Goal: Task Accomplishment & Management: Use online tool/utility

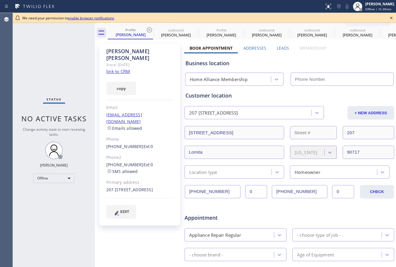
type input "[PHONE_NUMBER]"
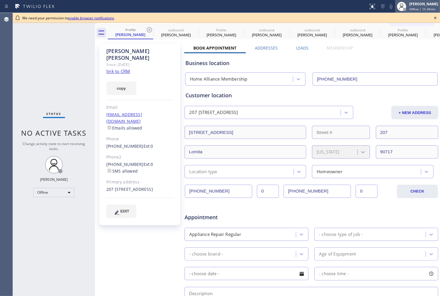
click at [396, 6] on div "[PERSON_NAME]" at bounding box center [424, 3] width 29 height 5
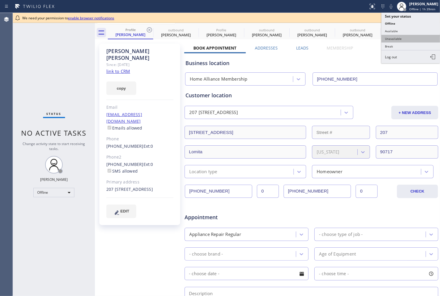
click at [396, 38] on button "Unavailable" at bounding box center [411, 39] width 59 height 8
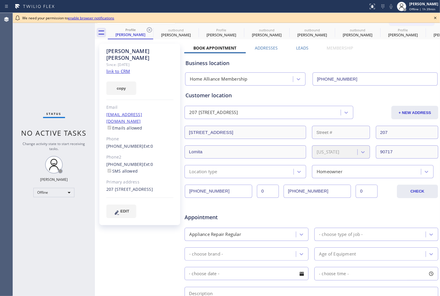
click at [385, 52] on div "Business location Home Alliance Membership [PHONE_NUMBER]" at bounding box center [311, 68] width 255 height 35
click at [396, 18] on icon at bounding box center [436, 18] width 2 height 2
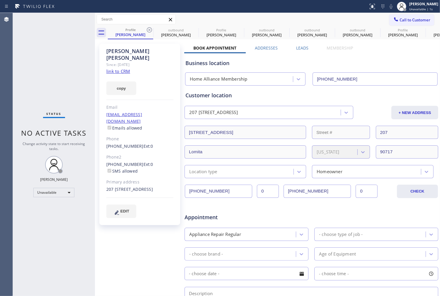
click at [390, 55] on div "Business location Home Alliance Membership [PHONE_NUMBER]" at bounding box center [311, 69] width 255 height 32
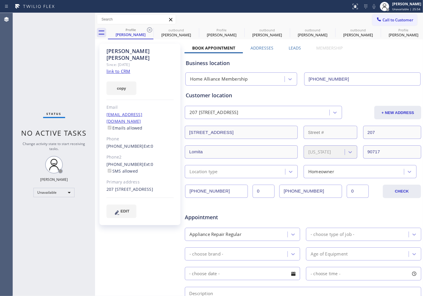
click at [62, 234] on div "Status No active tasks Change activity state to start receiving tasks. [PERSON_…" at bounding box center [54, 154] width 82 height 283
click at [383, 20] on span "Call to Customer" at bounding box center [397, 19] width 31 height 5
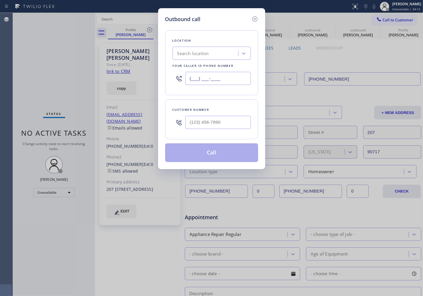
drag, startPoint x: 222, startPoint y: 78, endPoint x: 153, endPoint y: 77, distance: 69.2
click at [157, 80] on div "Outbound call Location Search location Your caller id phone number (___) ___-__…" at bounding box center [211, 148] width 423 height 296
paste input "855) 946-3605"
type input "[PHONE_NUMBER]"
click at [227, 121] on input "(___) ___-____" at bounding box center [217, 122] width 65 height 13
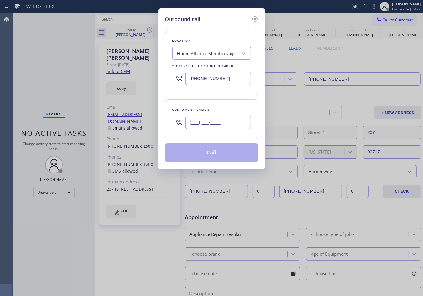
paste input "213) 250-8822"
type input "[PHONE_NUMBER]"
click at [226, 109] on div "Customer number" at bounding box center [211, 110] width 78 height 6
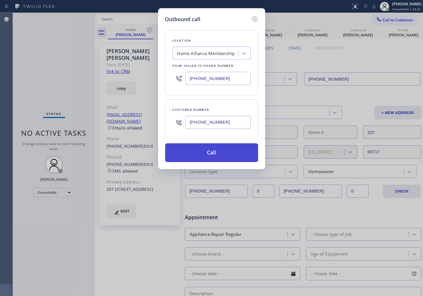
click at [214, 154] on button "Call" at bounding box center [211, 152] width 93 height 19
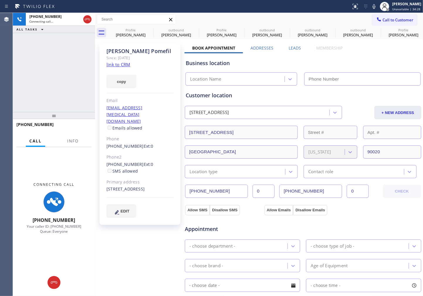
click at [65, 101] on div "[PHONE_NUMBER] Connecting call… ALL TASKS ALL TASKS ACTIVE TASKS TASKS IN WRAP …" at bounding box center [54, 62] width 82 height 99
type input "[PHONE_NUMBER]"
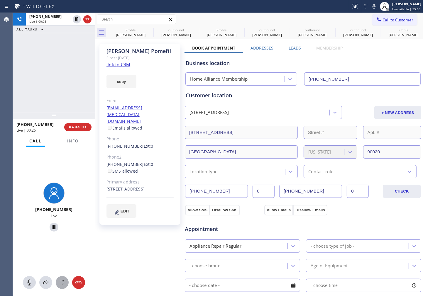
click at [60, 266] on icon at bounding box center [62, 282] width 7 height 7
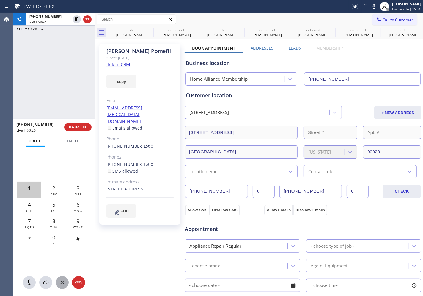
click at [28, 185] on span "1" at bounding box center [29, 188] width 3 height 7
click at [30, 266] on button at bounding box center [29, 282] width 13 height 13
click at [370, 7] on icon at bounding box center [373, 6] width 7 height 7
click at [370, 8] on icon at bounding box center [373, 6] width 7 height 7
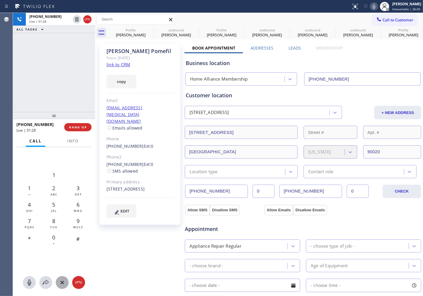
click at [370, 7] on icon at bounding box center [373, 6] width 7 height 7
click at [372, 8] on icon at bounding box center [373, 6] width 3 height 5
click at [370, 6] on icon at bounding box center [373, 6] width 7 height 7
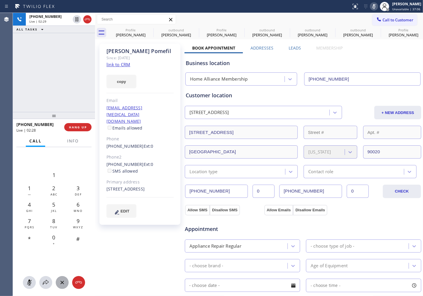
click at [372, 5] on rect at bounding box center [374, 6] width 4 height 4
click at [27, 79] on div "[PHONE_NUMBER] Live | 02:34 ALL TASKS ALL TASKS ACTIVE TASKS TASKS IN WRAP UP" at bounding box center [54, 62] width 82 height 99
click at [370, 7] on icon at bounding box center [373, 6] width 7 height 7
click at [62, 81] on div "[PHONE_NUMBER] Live | 02:37 ALL TASKS ALL TASKS ACTIVE TASKS TASKS IN WRAP UP" at bounding box center [54, 62] width 82 height 99
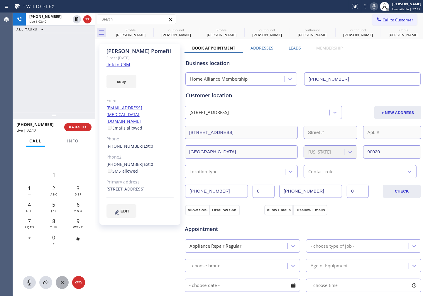
click at [60, 78] on div "[PHONE_NUMBER] Live | 02:40 ALL TASKS ALL TASKS ACTIVE TASKS TASKS IN WRAP UP" at bounding box center [54, 62] width 82 height 99
click at [65, 84] on div "[PHONE_NUMBER] Live | 02:41 ALL TASKS ALL TASKS ACTIVE TASKS TASKS IN WRAP UP" at bounding box center [54, 62] width 82 height 99
click at [24, 67] on div "[PHONE_NUMBER] Live | 02:49 ALL TASKS ALL TASKS ACTIVE TASKS TASKS IN WRAP UP" at bounding box center [54, 62] width 82 height 99
click at [55, 71] on div "[PHONE_NUMBER] Live | 02:49 ALL TASKS ALL TASKS ACTIVE TASKS TASKS IN WRAP UP" at bounding box center [54, 62] width 82 height 99
click at [74, 76] on div "[PHONE_NUMBER] Live | 02:51 ALL TASKS ALL TASKS ACTIVE TASKS TASKS IN WRAP UP" at bounding box center [54, 62] width 82 height 99
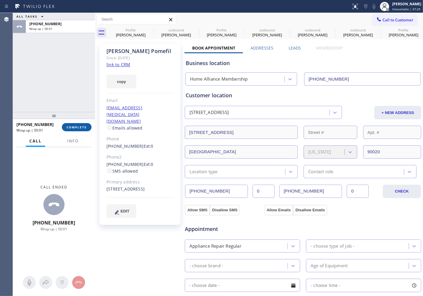
click at [77, 125] on button "COMPLETE" at bounding box center [77, 127] width 30 height 8
click at [78, 74] on div "ALL TASKS ALL TASKS ACTIVE TASKS TASKS IN WRAP UP [PHONE_NUMBER] Wrap up | 00:01" at bounding box center [54, 62] width 82 height 99
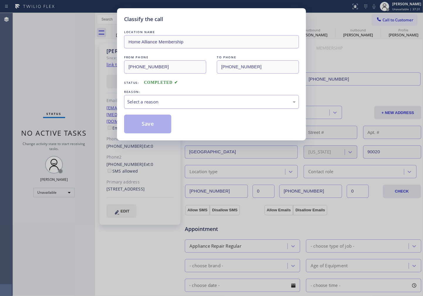
click at [191, 103] on div "Select a reason" at bounding box center [211, 102] width 168 height 7
click at [145, 125] on button "Save" at bounding box center [147, 124] width 47 height 19
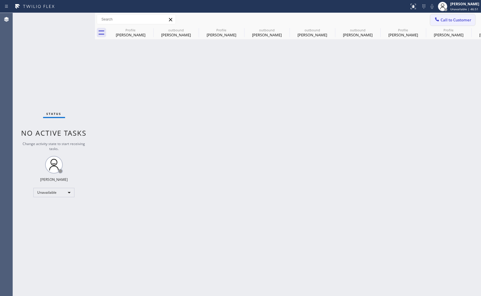
click at [396, 21] on span "Call to Customer" at bounding box center [456, 19] width 31 height 5
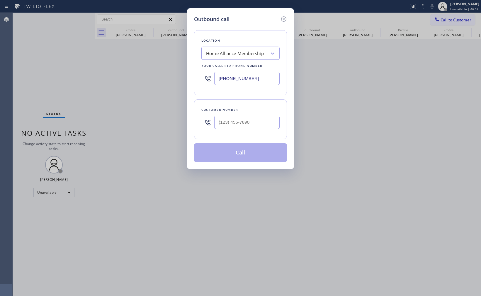
drag, startPoint x: 252, startPoint y: 80, endPoint x: 200, endPoint y: 82, distance: 52.8
click at [194, 80] on div "Location Home Alliance Membership Your caller id phone number [PHONE_NUMBER]" at bounding box center [240, 62] width 93 height 65
paste input "909) 837-8918"
click at [262, 98] on div "Location Search location Your caller id phone number [PHONE_NUMBER] Customer nu…" at bounding box center [240, 92] width 93 height 139
type input "[PHONE_NUMBER]"
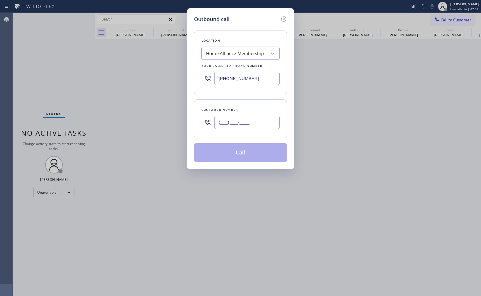
drag, startPoint x: 264, startPoint y: 120, endPoint x: 213, endPoint y: 120, distance: 51.3
click at [213, 120] on div "(___) ___-____" at bounding box center [240, 122] width 78 height 19
paste input "909) 837-8918"
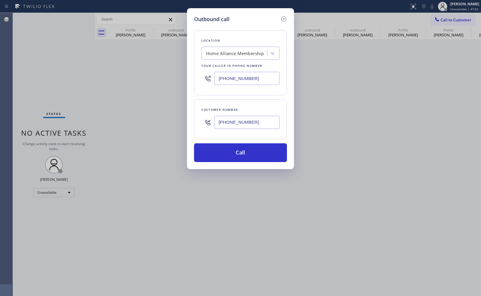
type input "[PHONE_NUMBER]"
click at [252, 104] on div "Customer number [PHONE_NUMBER]" at bounding box center [240, 119] width 93 height 40
drag, startPoint x: 260, startPoint y: 81, endPoint x: 193, endPoint y: 77, distance: 67.0
click at [193, 77] on div "Outbound call Location Home Alliance Membership Your caller id phone number [PH…" at bounding box center [240, 88] width 107 height 161
paste input "760) 388-9408"
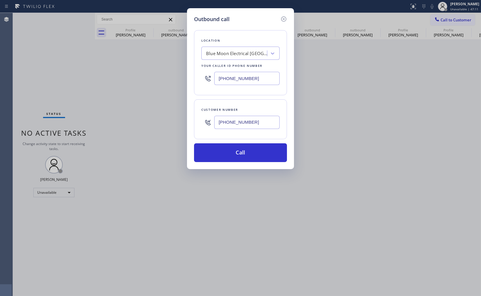
type input "[PHONE_NUMBER]"
click at [257, 104] on div "Customer number [PHONE_NUMBER]" at bounding box center [240, 119] width 93 height 40
click at [242, 157] on button "Call" at bounding box center [240, 152] width 93 height 19
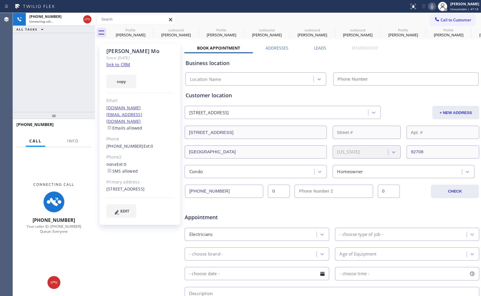
type input "[PHONE_NUMBER]"
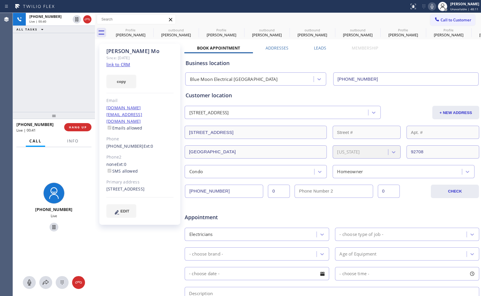
click at [31, 77] on div "[PHONE_NUMBER] Live | 00:40 ALL TASKS ALL TASKS ACTIVE TASKS TASKS IN WRAP UP" at bounding box center [54, 62] width 82 height 99
click at [396, 5] on icon at bounding box center [432, 6] width 3 height 5
click at [41, 82] on div "[PHONE_NUMBER] Live | 00:50 ALL TASKS ALL TASKS ACTIVE TASKS TASKS IN WRAP UP" at bounding box center [54, 62] width 82 height 99
click at [86, 21] on icon at bounding box center [87, 19] width 7 height 7
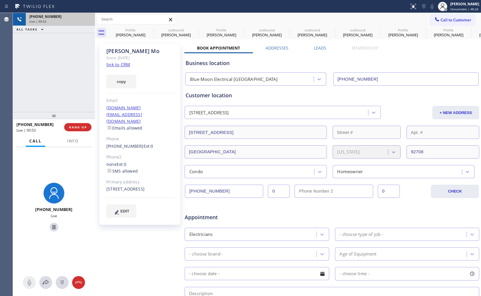
click at [53, 84] on div "[PHONE_NUMBER] Live | 00:53 ALL TASKS ALL TASKS ACTIVE TASKS TASKS IN WRAP UP" at bounding box center [54, 62] width 82 height 99
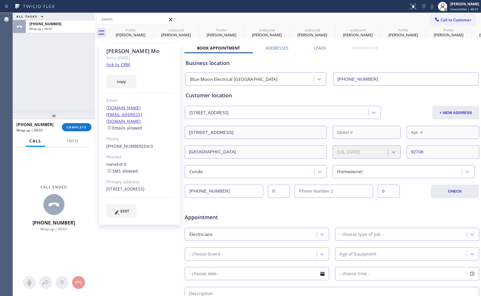
drag, startPoint x: 83, startPoint y: 127, endPoint x: 50, endPoint y: 67, distance: 68.4
click at [82, 126] on span "COMPLETE" at bounding box center [77, 127] width 20 height 4
click at [48, 65] on div "ALL TASKS ALL TASKS ACTIVE TASKS TASKS IN WRAP UP [PHONE_NUMBER] Wrap up | 00:01" at bounding box center [54, 62] width 82 height 99
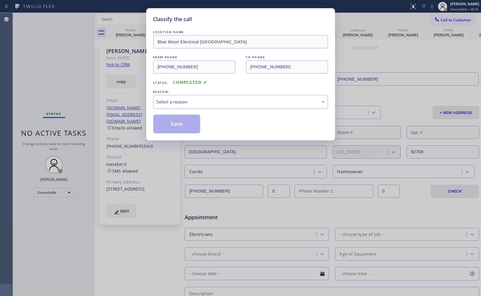
click at [207, 102] on div "Select a reason" at bounding box center [241, 102] width 168 height 7
click at [185, 123] on button "Save" at bounding box center [176, 124] width 47 height 19
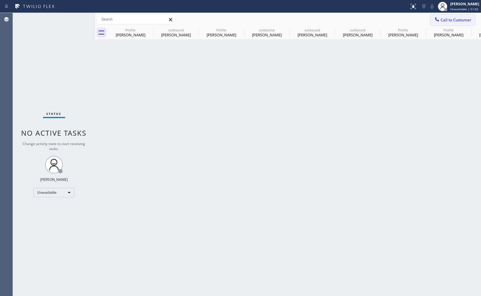
click at [396, 17] on icon at bounding box center [437, 19] width 6 height 6
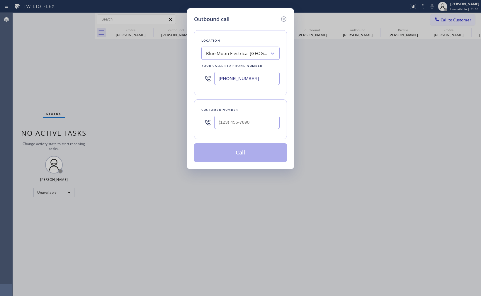
drag, startPoint x: 255, startPoint y: 80, endPoint x: 180, endPoint y: 81, distance: 75.4
click at [183, 81] on div "Outbound call Location Blue Moon Electrical [GEOGRAPHIC_DATA] Your caller id ph…" at bounding box center [240, 148] width 481 height 296
paste input "818) 626-2704"
type input "[PHONE_NUMBER]"
drag, startPoint x: 257, startPoint y: 117, endPoint x: 222, endPoint y: 113, distance: 35.0
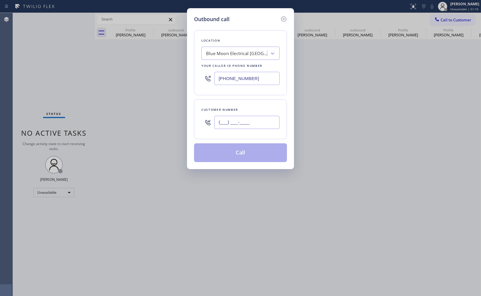
click at [201, 118] on div "(___) ___-____" at bounding box center [240, 122] width 78 height 19
paste input "818) 938-1997"
type input "[PHONE_NUMBER]"
click at [246, 105] on div "Customer number [PHONE_NUMBER]" at bounding box center [240, 119] width 93 height 40
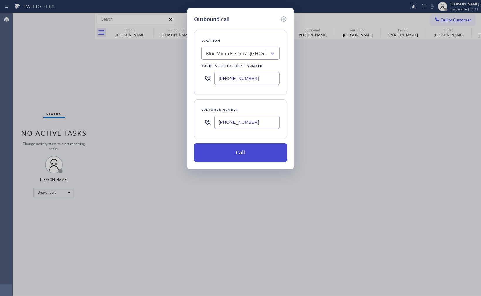
click at [251, 152] on button "Call" at bounding box center [240, 152] width 93 height 19
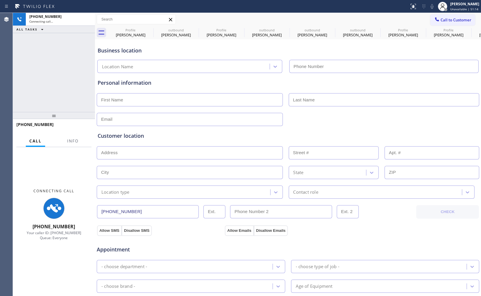
type input "[PHONE_NUMBER]"
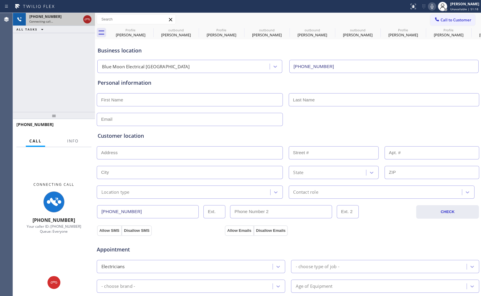
click at [86, 21] on icon at bounding box center [87, 19] width 7 height 7
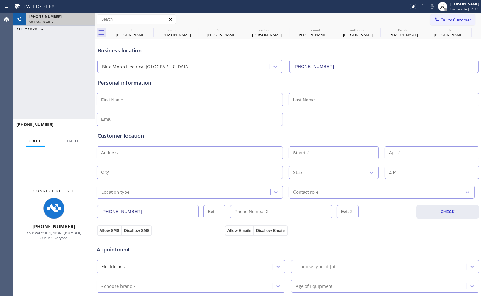
click at [75, 51] on div "[PHONE_NUMBER] Connecting call… ALL TASKS ALL TASKS ACTIVE TASKS TASKS IN WRAP …" at bounding box center [54, 62] width 82 height 99
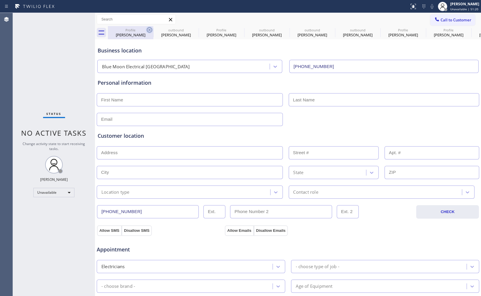
click at [151, 30] on icon at bounding box center [149, 29] width 7 height 7
click at [0, 0] on icon at bounding box center [0, 0] width 0 height 0
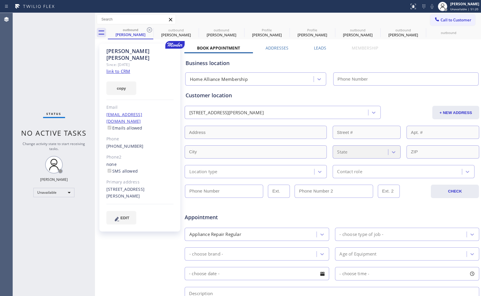
click at [151, 30] on icon at bounding box center [149, 29] width 7 height 7
drag, startPoint x: 151, startPoint y: 30, endPoint x: 157, endPoint y: 34, distance: 6.9
click at [0, 0] on icon at bounding box center [0, 0] width 0 height 0
type input "[PHONE_NUMBER]"
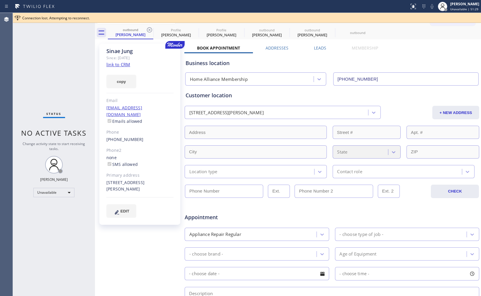
click at [396, 46] on div "Book Appointment Addresses Leads Membership Business location Home Alliance Mem…" at bounding box center [331, 233] width 295 height 376
click at [396, 23] on div at bounding box center [247, 23] width 468 height 0
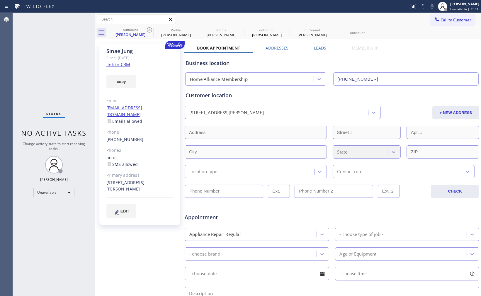
click at [396, 20] on span "Call to Customer" at bounding box center [456, 19] width 31 height 5
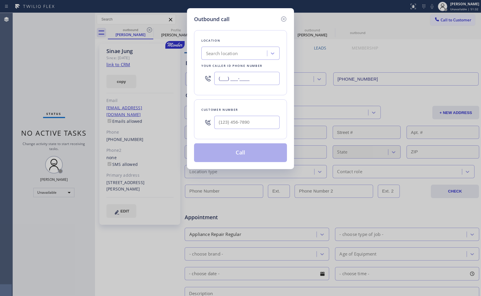
drag, startPoint x: 257, startPoint y: 75, endPoint x: 182, endPoint y: 80, distance: 75.9
click at [182, 81] on div "Outbound call Location Search location Your caller id phone number (___) ___-__…" at bounding box center [240, 148] width 481 height 296
paste input "818) 626-2704"
drag, startPoint x: 257, startPoint y: 81, endPoint x: 210, endPoint y: 78, distance: 47.0
click at [211, 78] on div "[PHONE_NUMBER]" at bounding box center [240, 78] width 78 height 19
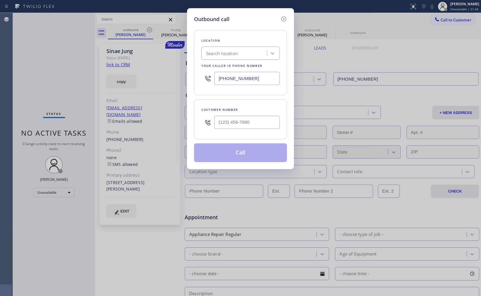
type input "(___) ___-____"
drag, startPoint x: 233, startPoint y: 124, endPoint x: 156, endPoint y: 118, distance: 76.8
click at [157, 120] on div "Outbound call Location Search location Your caller id phone number Customer num…" at bounding box center [240, 148] width 481 height 296
paste input "818) 626-2704"
type input "[PHONE_NUMBER]"
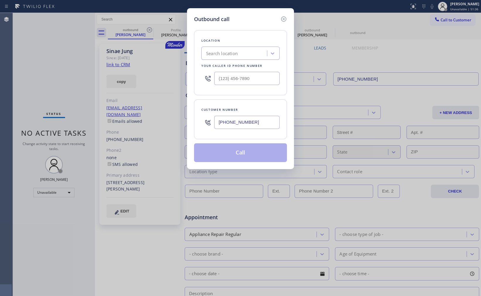
click at [272, 107] on div "Customer number" at bounding box center [240, 110] width 78 height 6
click at [276, 107] on div "Customer number" at bounding box center [240, 110] width 78 height 6
drag, startPoint x: 253, startPoint y: 78, endPoint x: 193, endPoint y: 80, distance: 60.2
click at [193, 80] on div "Outbound call Location Search location Your caller id phone number (___) ___-__…" at bounding box center [240, 88] width 107 height 161
paste input "818) 938-1997"
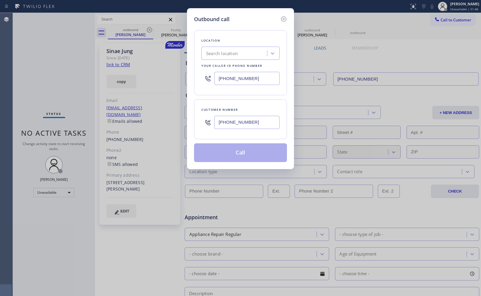
type input "[PHONE_NUMBER]"
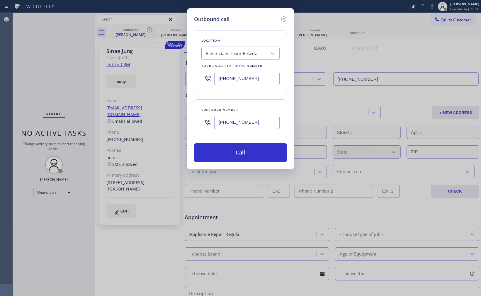
click at [245, 94] on div "Location Electricians Team Reseda Your caller id phone number [PHONE_NUMBER]" at bounding box center [240, 62] width 93 height 65
click at [247, 95] on div "Location Electricians Team Reseda Your caller id phone number [PHONE_NUMBER] Cu…" at bounding box center [240, 92] width 93 height 139
click at [258, 153] on button "Call" at bounding box center [240, 152] width 93 height 19
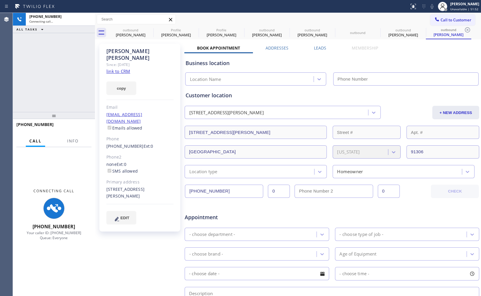
type input "[PHONE_NUMBER]"
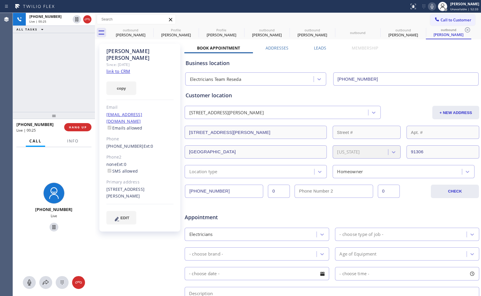
click at [58, 61] on div "[PHONE_NUMBER] Live | 00:25 ALL TASKS ALL TASKS ACTIVE TASKS TASKS IN WRAP UP" at bounding box center [54, 62] width 82 height 99
click at [77, 81] on div "[PHONE_NUMBER] Live | 00:27 ALL TASKS ALL TASKS ACTIVE TASKS TASKS IN WRAP UP" at bounding box center [54, 62] width 82 height 99
click at [396, 5] on icon at bounding box center [432, 6] width 7 height 7
drag, startPoint x: 425, startPoint y: 8, endPoint x: 391, endPoint y: 22, distance: 36.4
click at [396, 8] on icon at bounding box center [432, 6] width 3 height 5
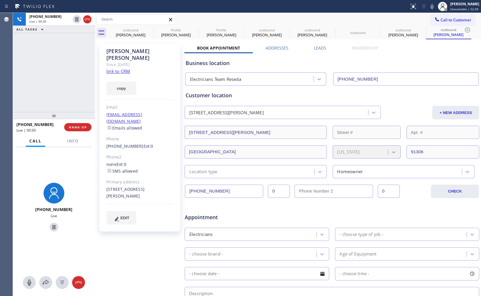
drag, startPoint x: 72, startPoint y: 52, endPoint x: 83, endPoint y: 40, distance: 15.8
click at [74, 51] on div "[PHONE_NUMBER] Live | 00:30 ALL TASKS ALL TASKS ACTIVE TASKS TASKS IN WRAP UP" at bounding box center [54, 62] width 82 height 99
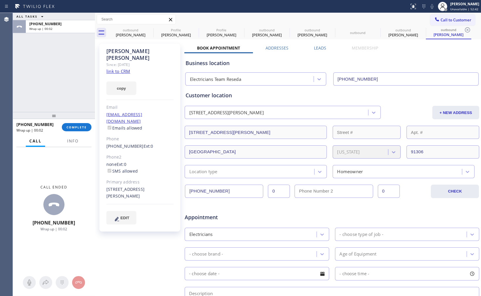
drag, startPoint x: 86, startPoint y: 124, endPoint x: 82, endPoint y: 122, distance: 4.5
click at [86, 124] on button "COMPLETE" at bounding box center [77, 127] width 30 height 8
click at [65, 99] on div "ALL TASKS ALL TASKS ACTIVE TASKS TASKS IN WRAP UP [PHONE_NUMBER] Wrap up | 00:02" at bounding box center [54, 62] width 82 height 99
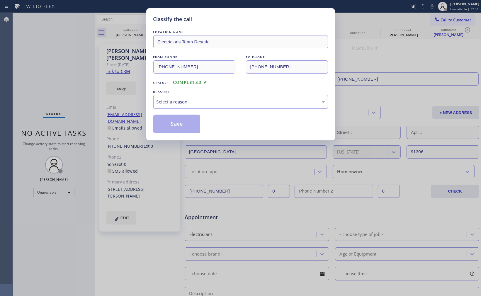
click at [199, 99] on div "Select a reason" at bounding box center [241, 102] width 168 height 7
click at [180, 130] on button "Save" at bounding box center [176, 124] width 47 height 19
